Goal: Task Accomplishment & Management: Complete application form

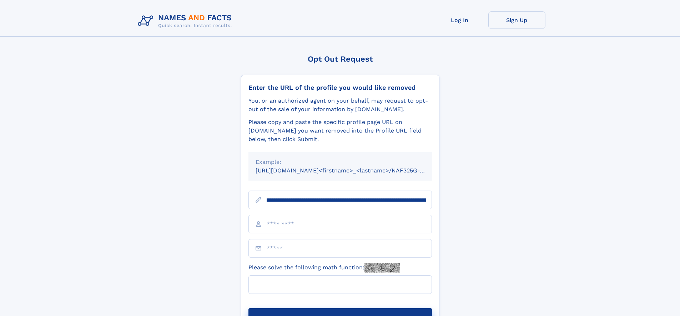
scroll to position [0, 85]
type input "**********"
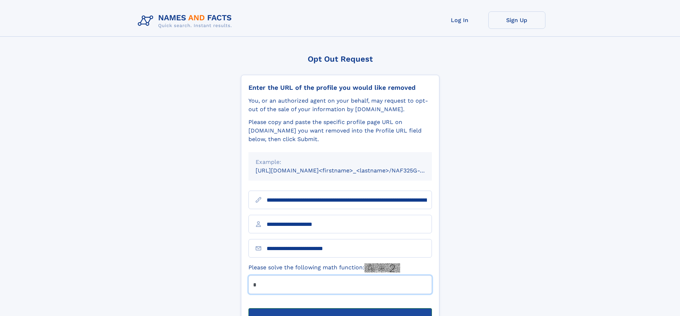
type input "*"
click at [340, 309] on button "Submit Opt Out Request" at bounding box center [339, 320] width 183 height 23
